Goal: Task Accomplishment & Management: Use online tool/utility

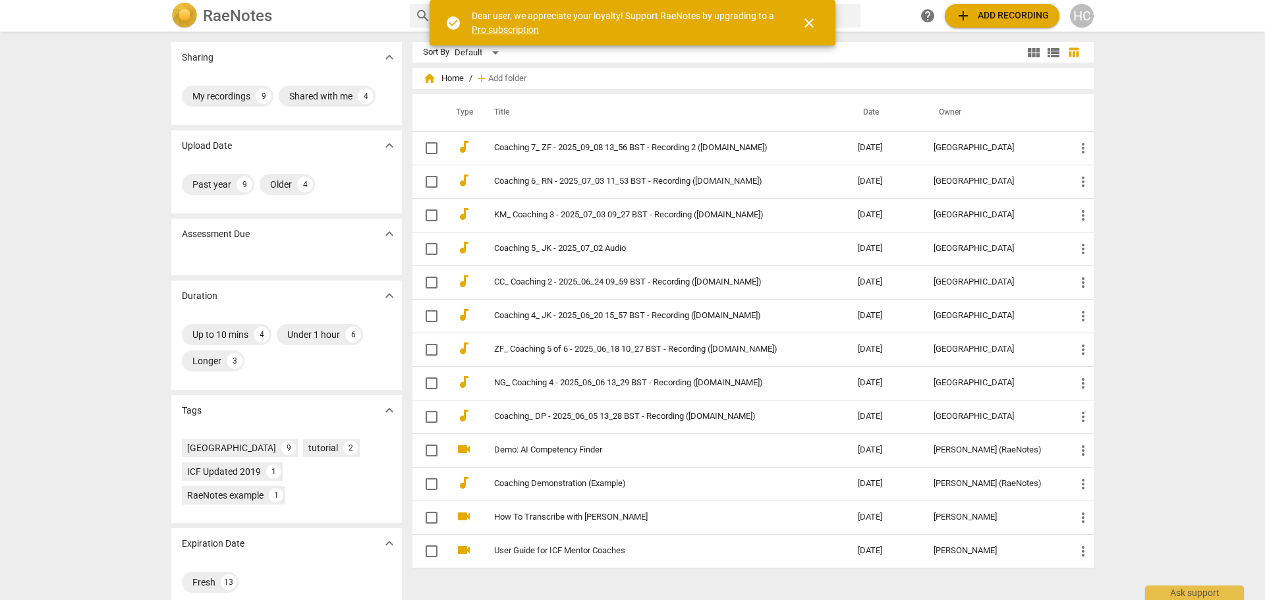
click at [450, 22] on span "check_circle" at bounding box center [453, 23] width 16 height 16
click at [807, 24] on span "close" at bounding box center [809, 23] width 16 height 16
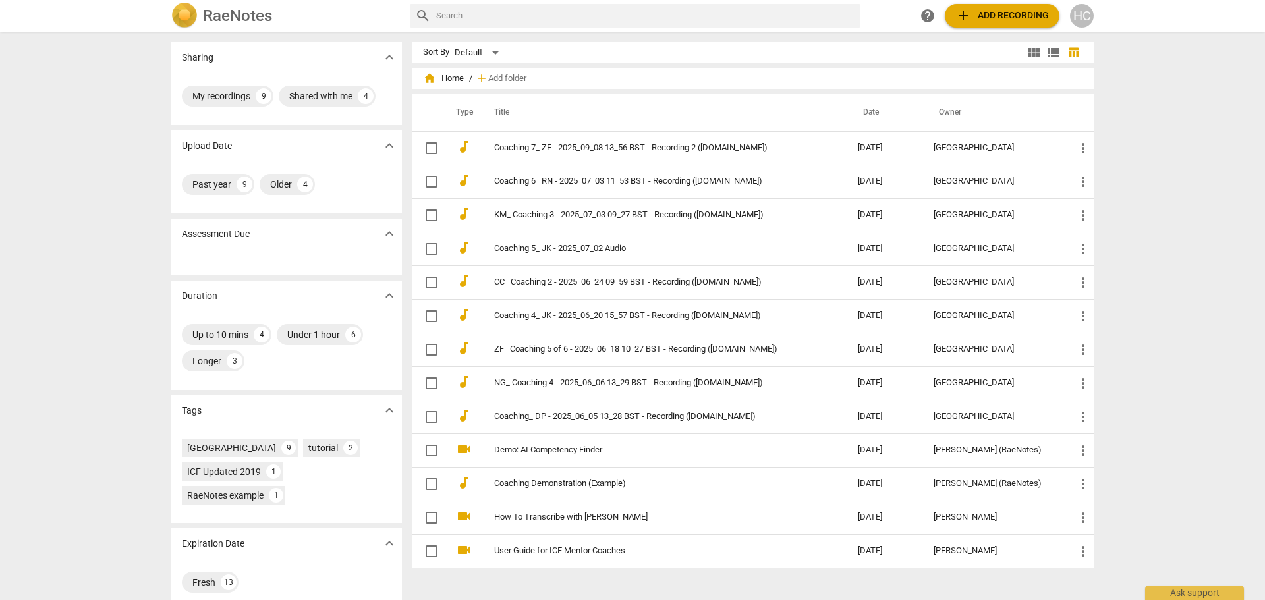
click at [515, 142] on td "Coaching 7_ ZF - 2025_09_08 13_56 BST - Recording 2 ([DOMAIN_NAME])" at bounding box center [662, 148] width 369 height 34
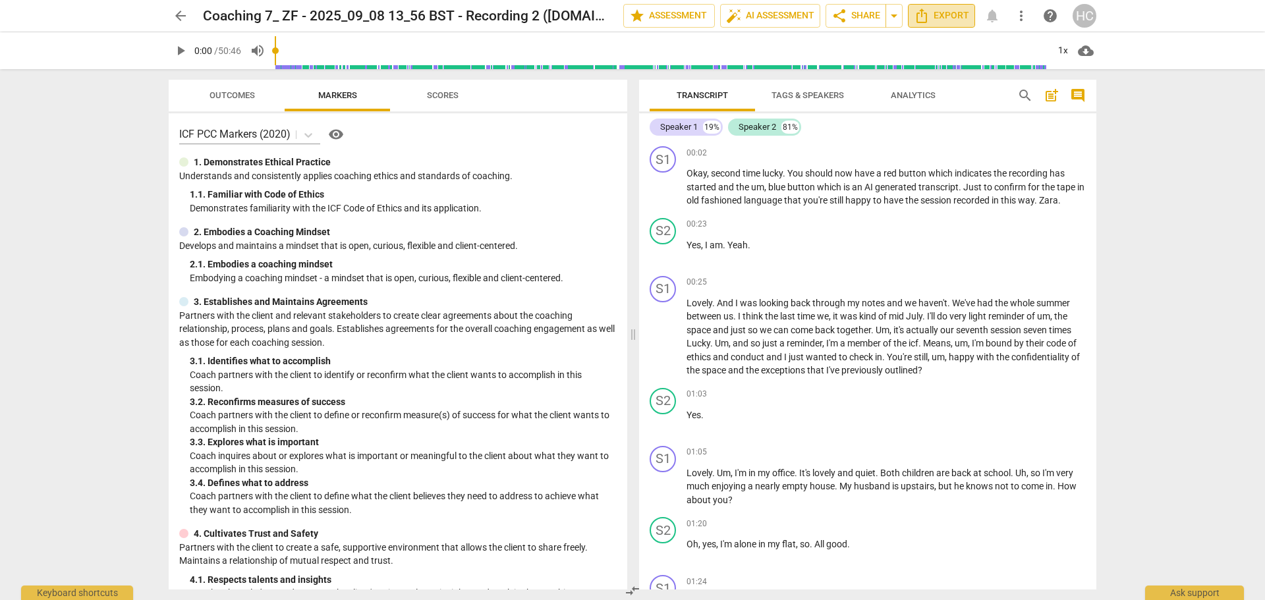
click at [948, 15] on span "Export" at bounding box center [941, 16] width 55 height 16
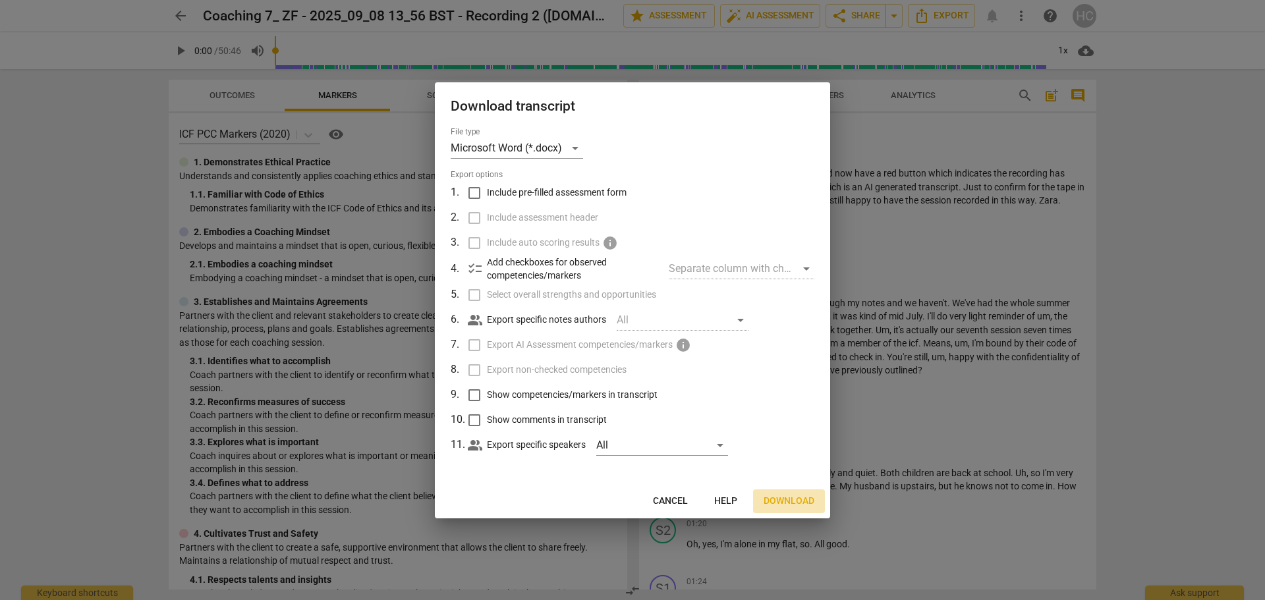
click at [776, 492] on button "Download" at bounding box center [789, 502] width 72 height 24
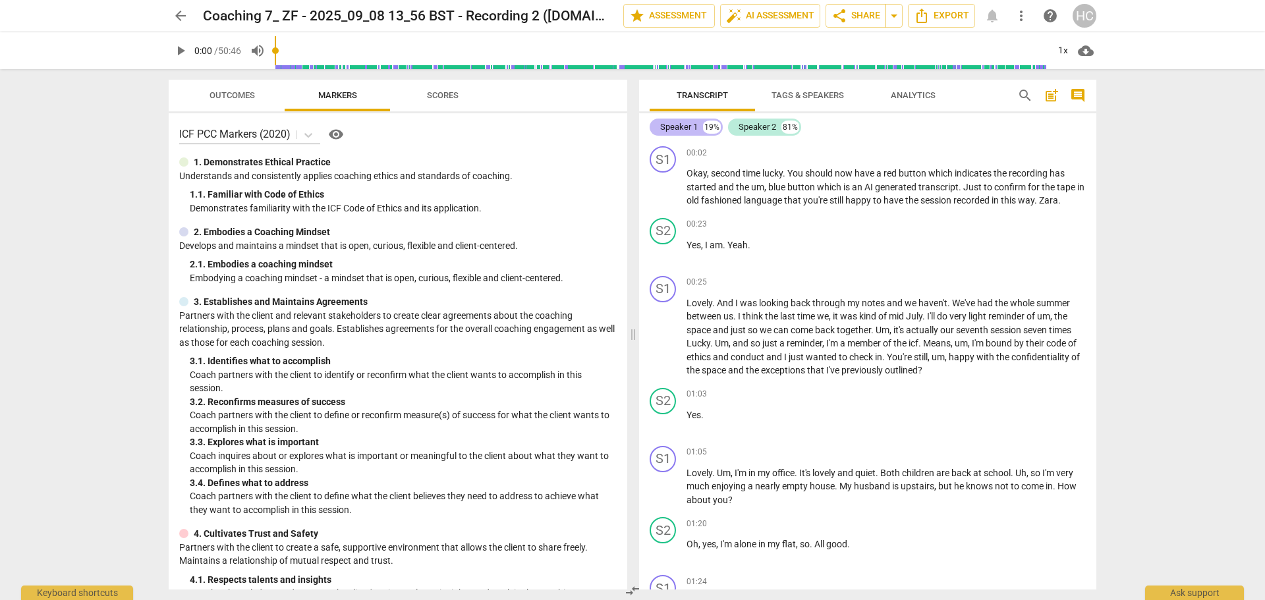
click at [686, 127] on div "Speaker 1" at bounding box center [679, 127] width 38 height 13
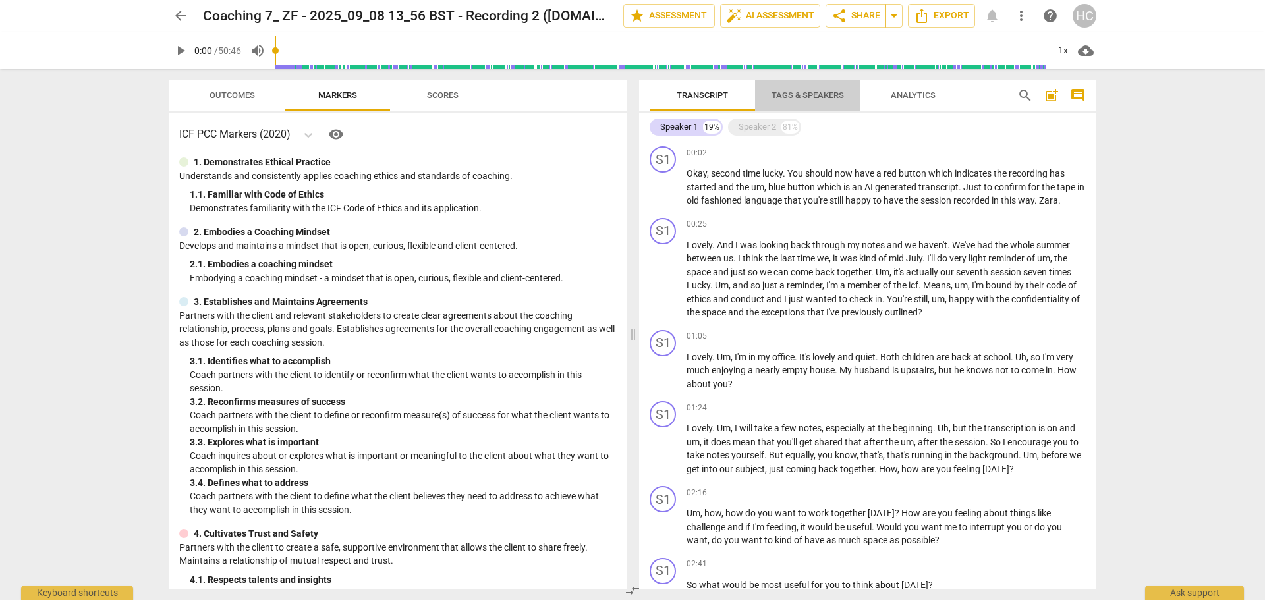
drag, startPoint x: 686, startPoint y: 127, endPoint x: 770, endPoint y: 97, distance: 89.6
click at [770, 97] on span "Tags & Speakers" at bounding box center [808, 96] width 104 height 18
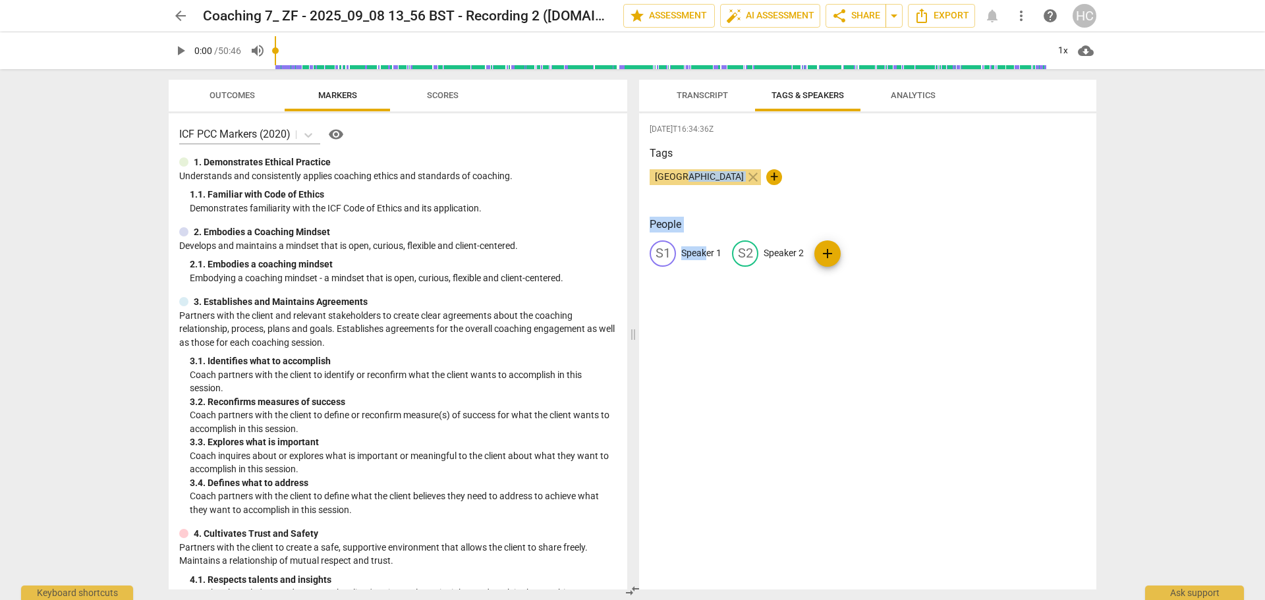
drag, startPoint x: 683, startPoint y: 181, endPoint x: 705, endPoint y: 254, distance: 77.1
click at [705, 254] on div "[DATE]T16:34:36Z Tags [GEOGRAPHIC_DATA] close + People S1 Speaker 1 S2 Speaker …" at bounding box center [867, 351] width 457 height 476
click at [658, 257] on span "edit" at bounding box center [663, 254] width 16 height 16
click at [689, 179] on span "[GEOGRAPHIC_DATA]" at bounding box center [700, 176] width 100 height 11
click at [661, 259] on span "edit" at bounding box center [663, 254] width 16 height 16
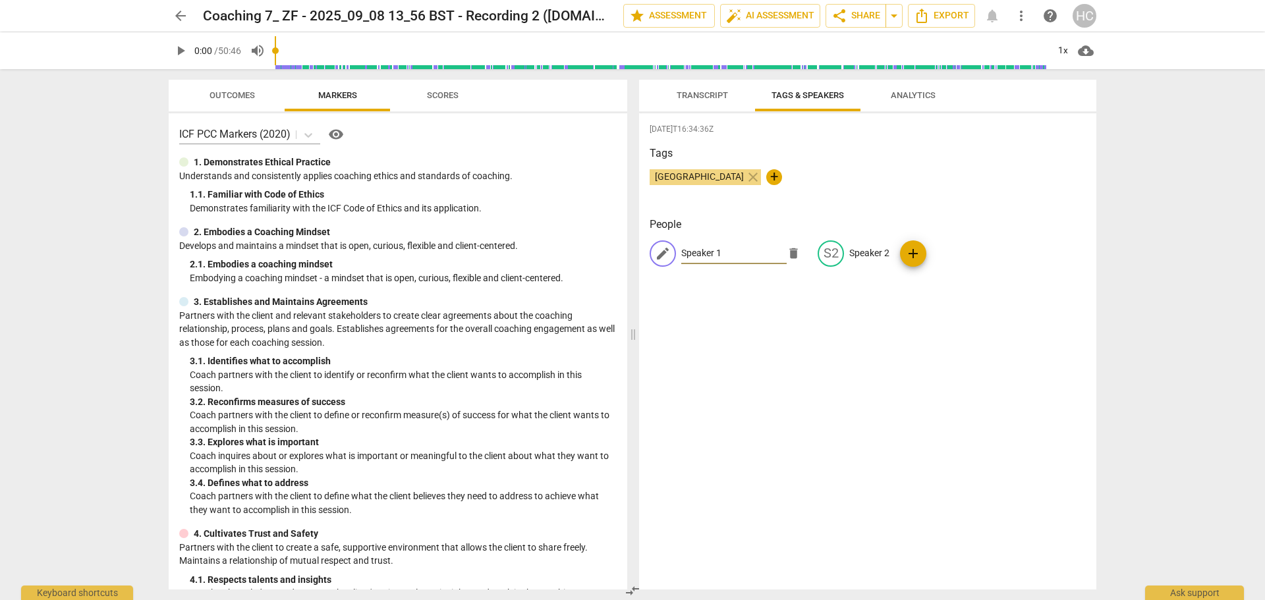
click at [766, 181] on span "+" at bounding box center [774, 177] width 16 height 16
click at [766, 178] on div at bounding box center [804, 177] width 76 height 21
click at [688, 248] on p "Speaker 1" at bounding box center [701, 253] width 40 height 14
type input "[GEOGRAPHIC_DATA]"
click at [853, 249] on p "Speaker 2" at bounding box center [869, 253] width 40 height 14
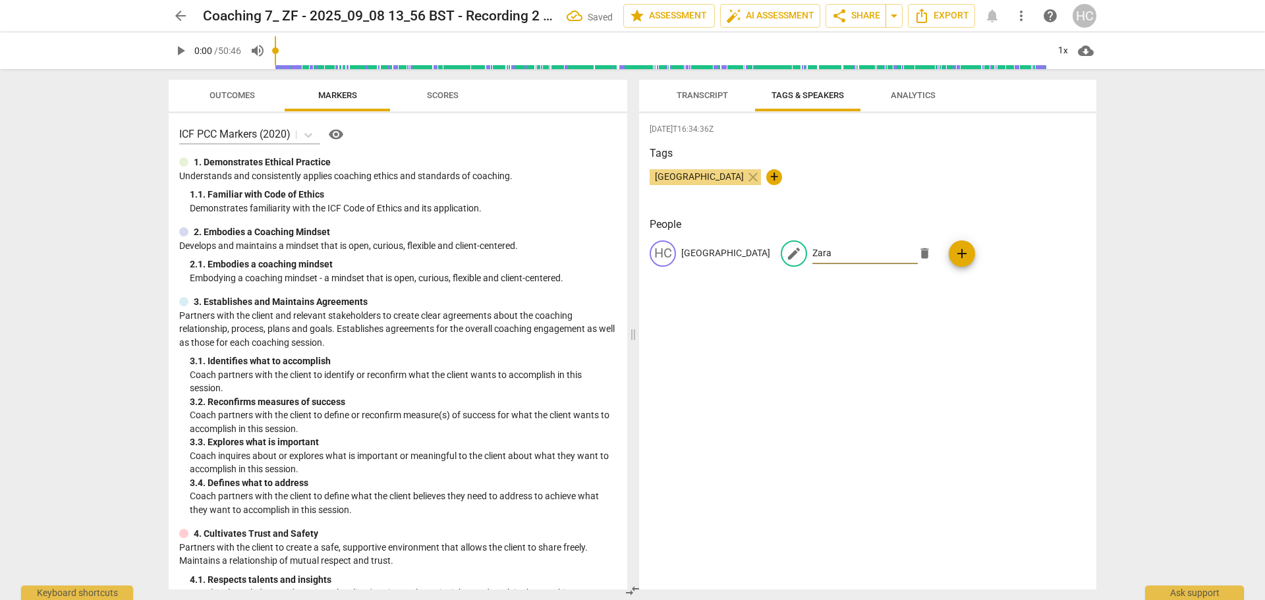
type input "Zara"
click at [719, 98] on span "Transcript" at bounding box center [702, 95] width 51 height 10
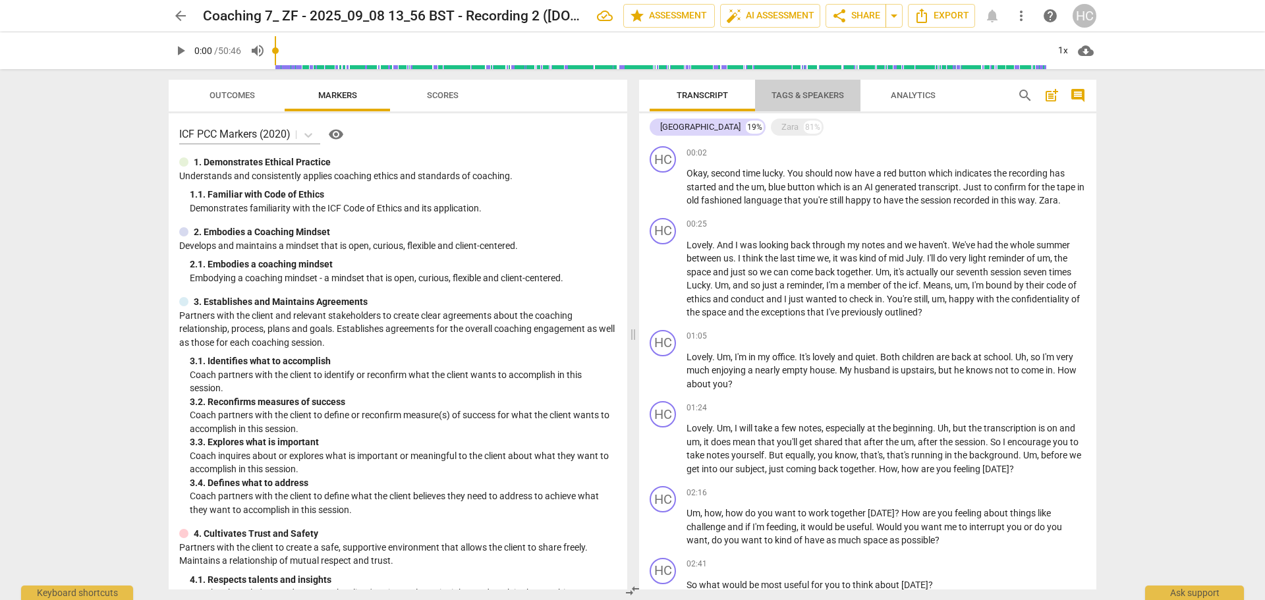
click at [796, 89] on span "Tags & Speakers" at bounding box center [808, 96] width 104 height 18
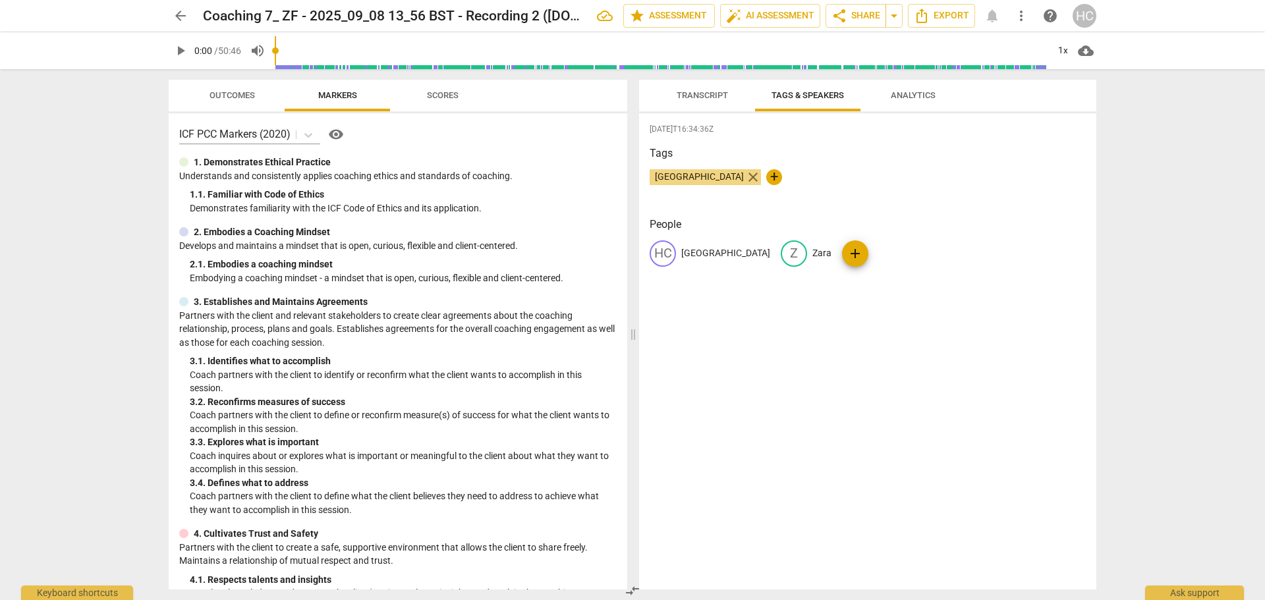
click at [745, 179] on span "close" at bounding box center [753, 177] width 16 height 16
click at [696, 87] on span "Transcript" at bounding box center [702, 96] width 83 height 18
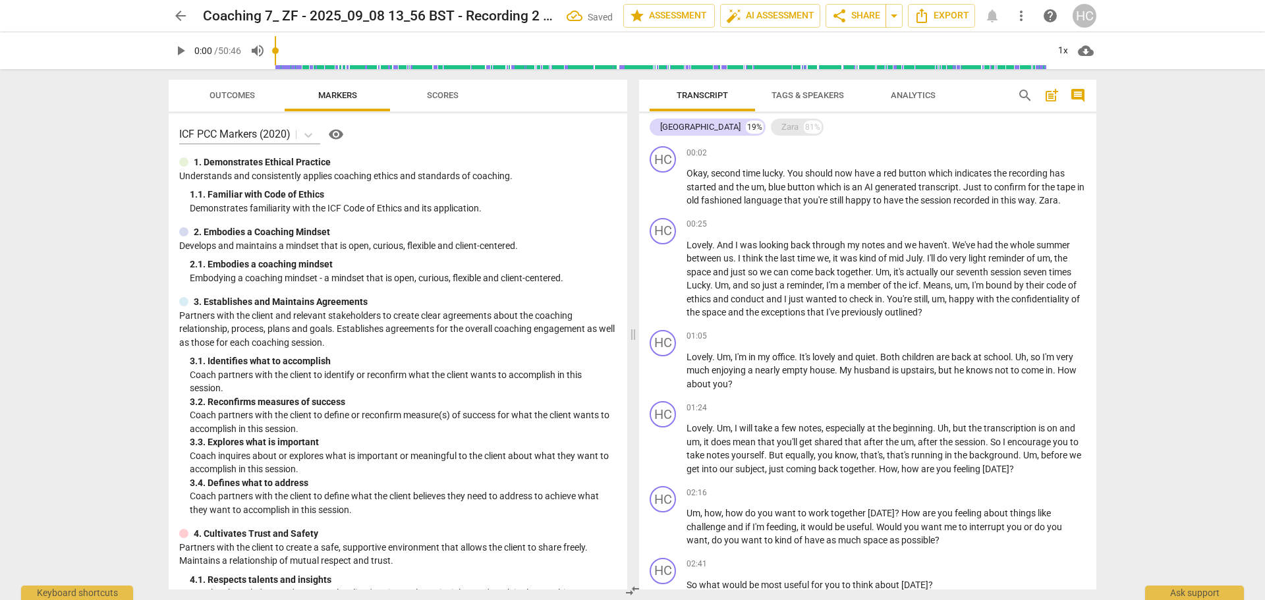
click at [782, 125] on div "Zara" at bounding box center [790, 127] width 17 height 13
